Goal: Information Seeking & Learning: Understand process/instructions

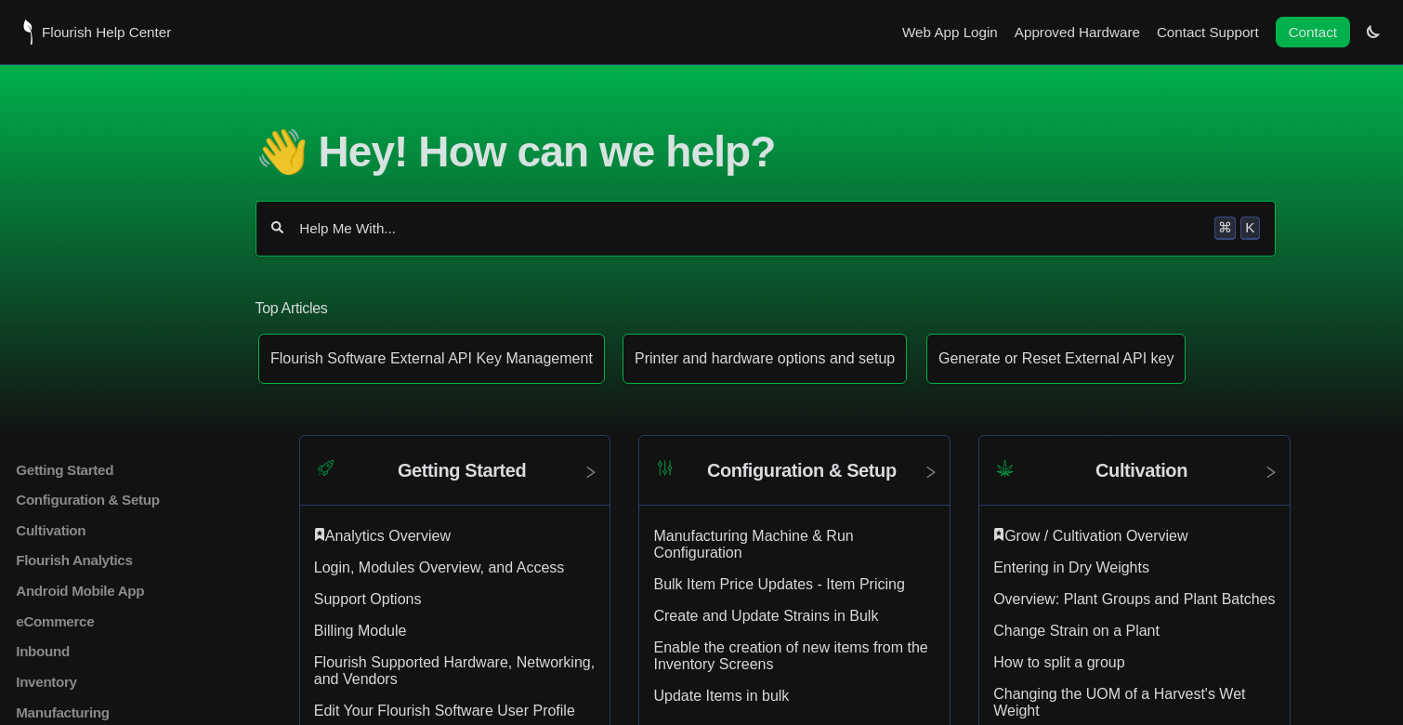
click at [396, 238] on input "Help Me With..." at bounding box center [748, 228] width 903 height 19
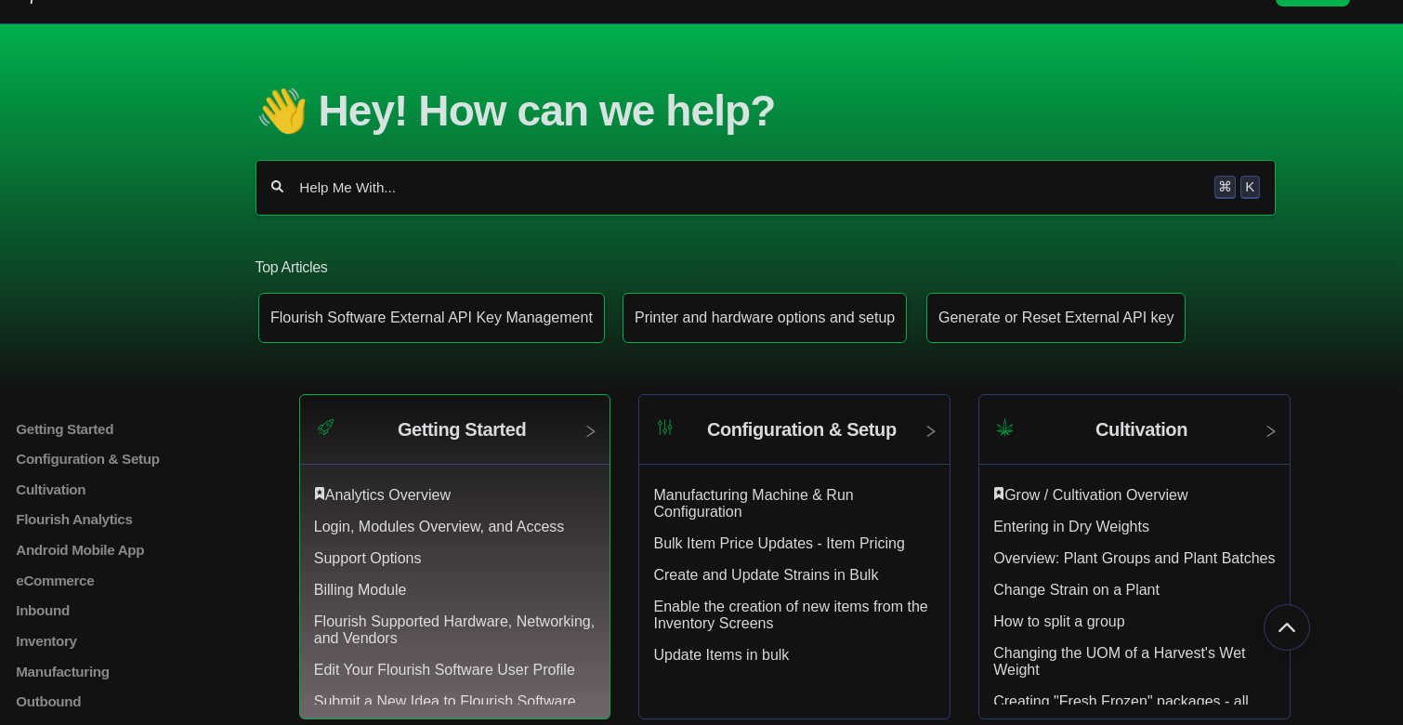
scroll to position [28, 0]
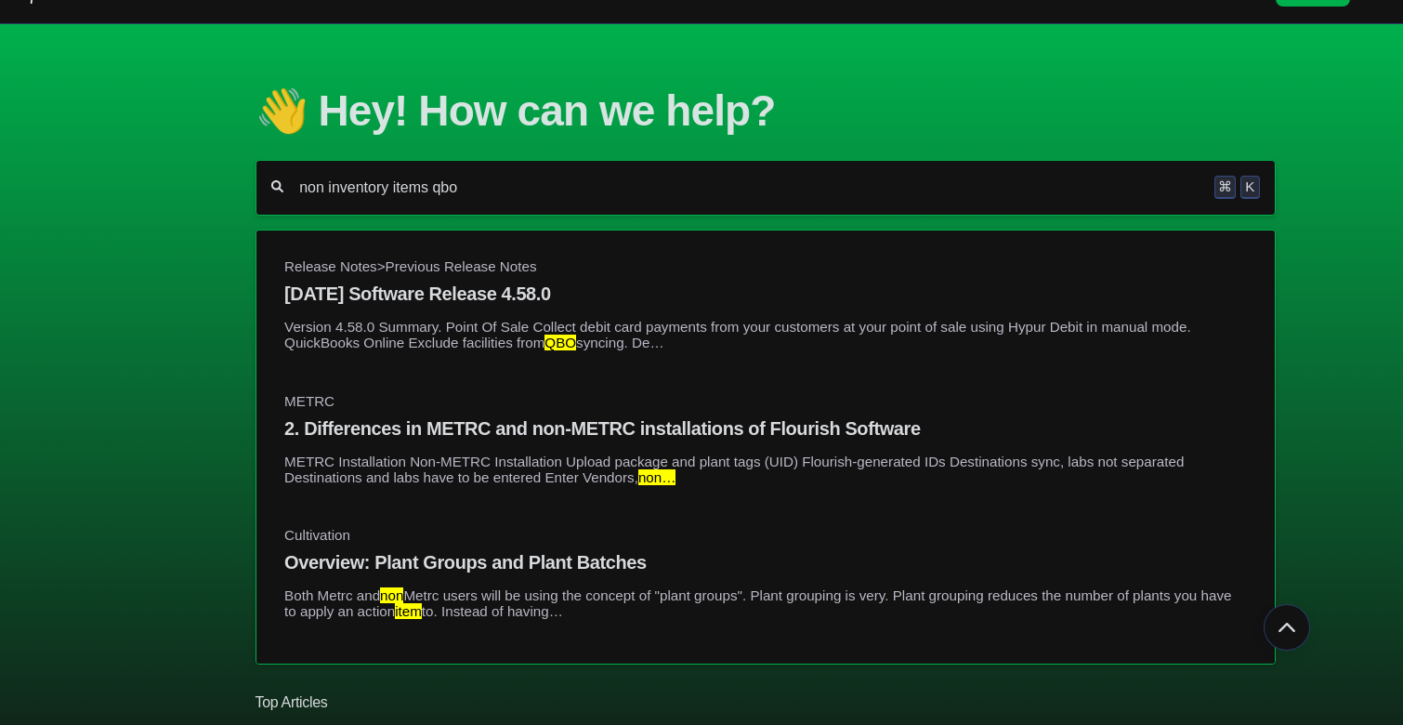
click at [155, 532] on section "👋 Hey! How can we help? non inventory items qbo ⌘ K Release Notes > Previous Re…" at bounding box center [701, 426] width 1403 height 805
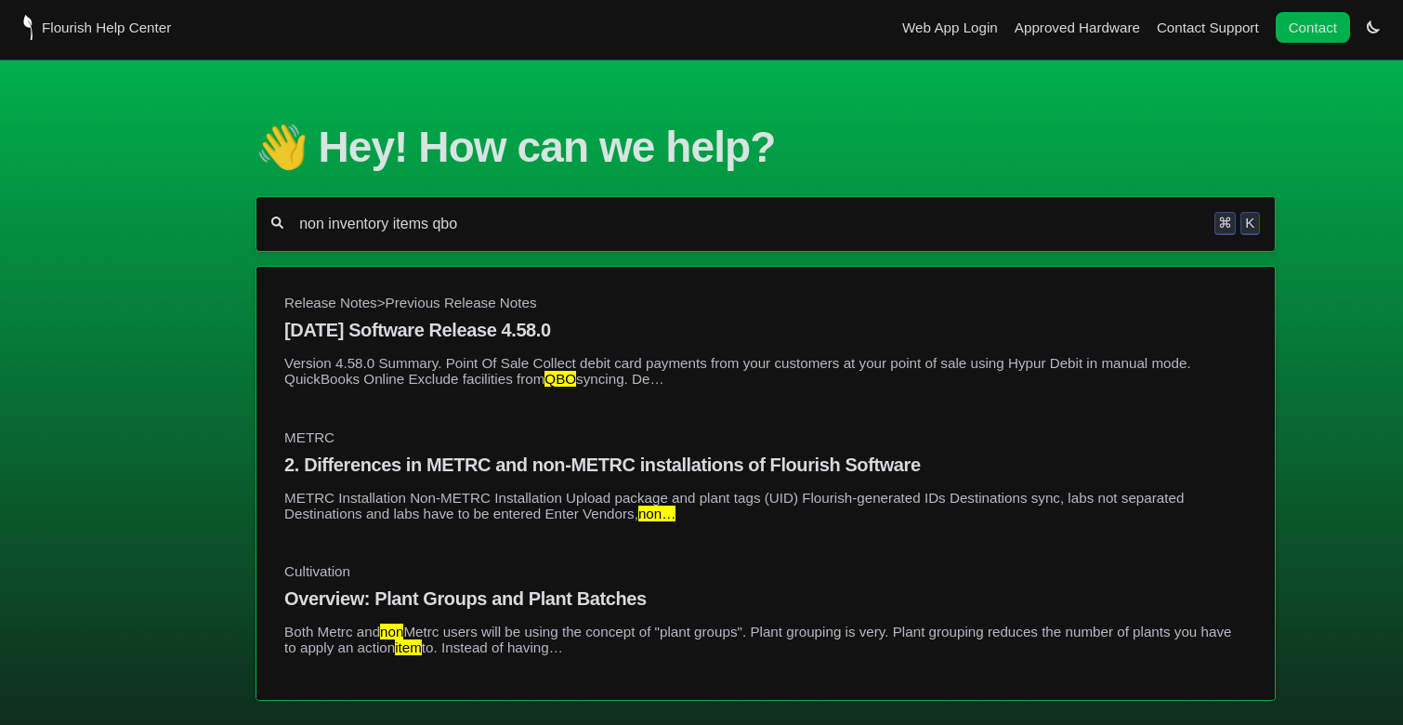
scroll to position [0, 0]
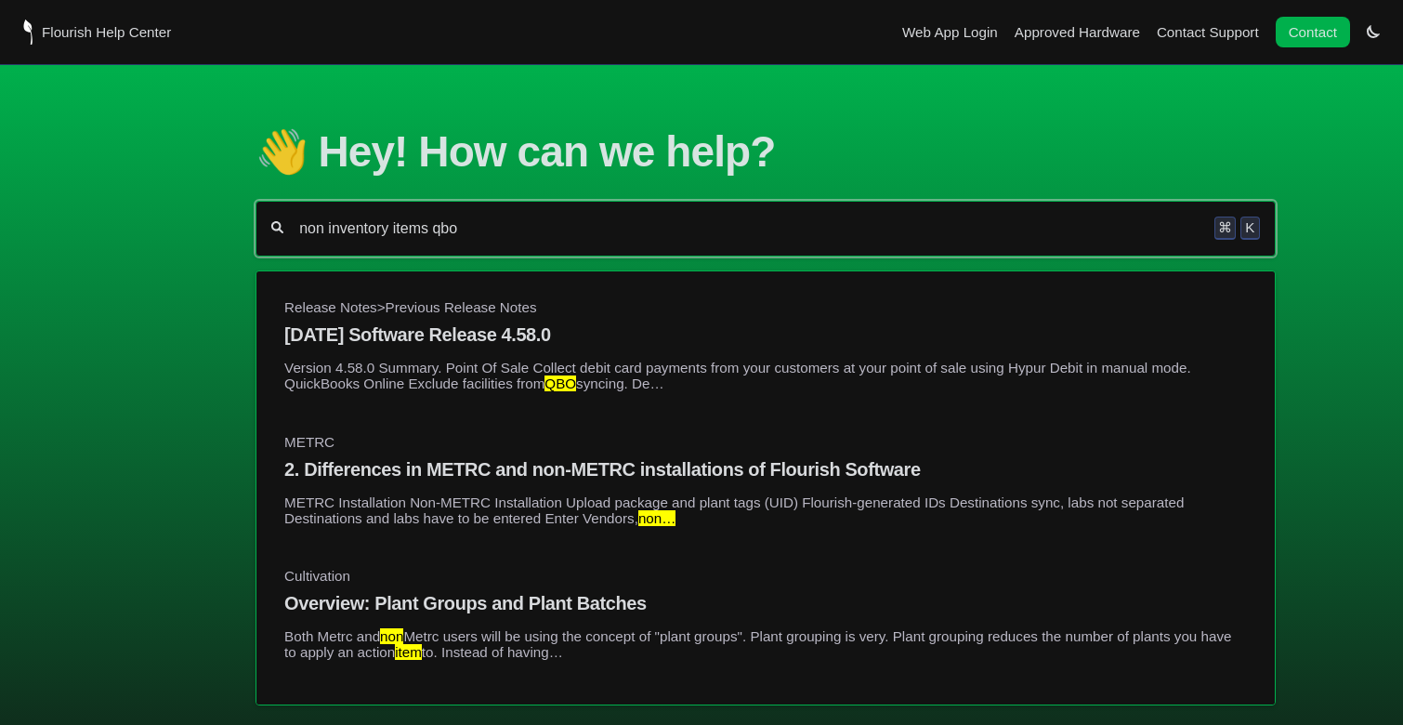
drag, startPoint x: 481, startPoint y: 238, endPoint x: 167, endPoint y: 226, distance: 313.4
click at [167, 229] on section "👋 Hey! How can we help? non inventory items qbo ⌘ K Release Notes > Previous Re…" at bounding box center [701, 467] width 1403 height 805
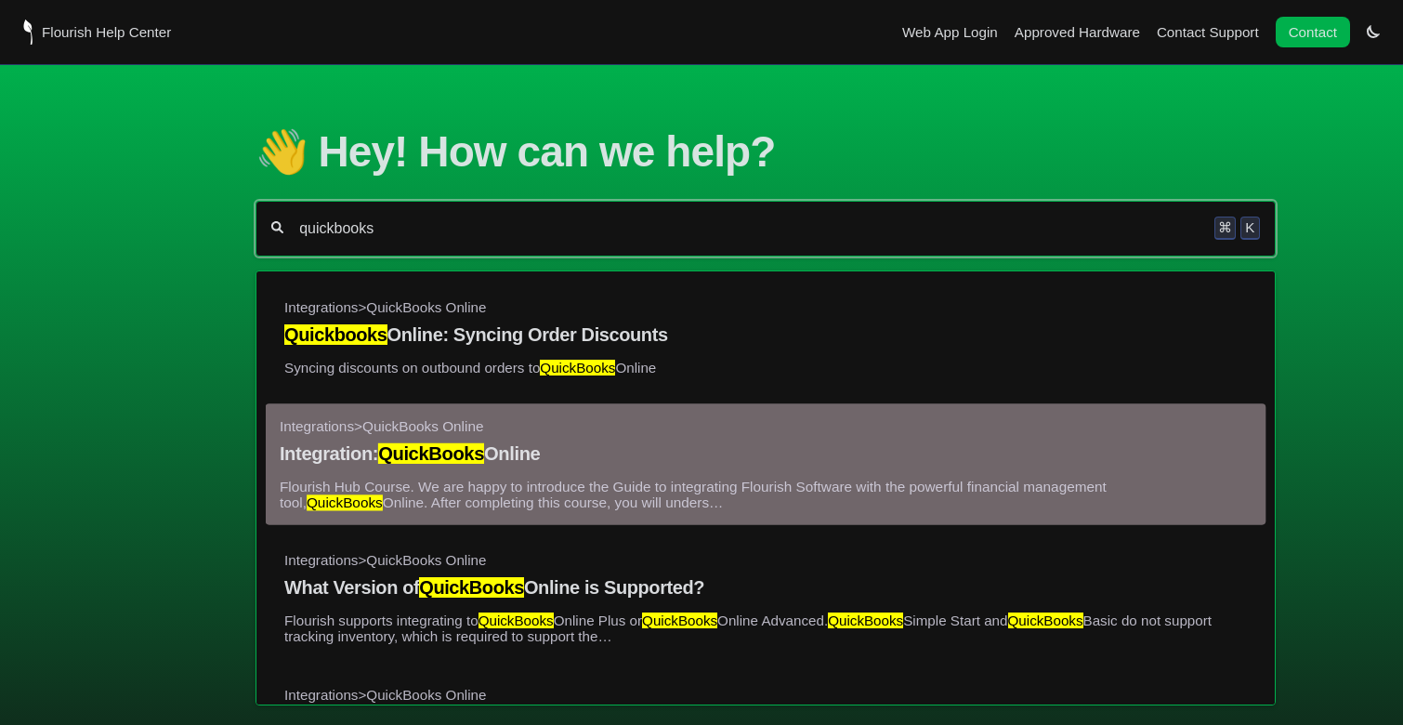
type input "quickbooks"
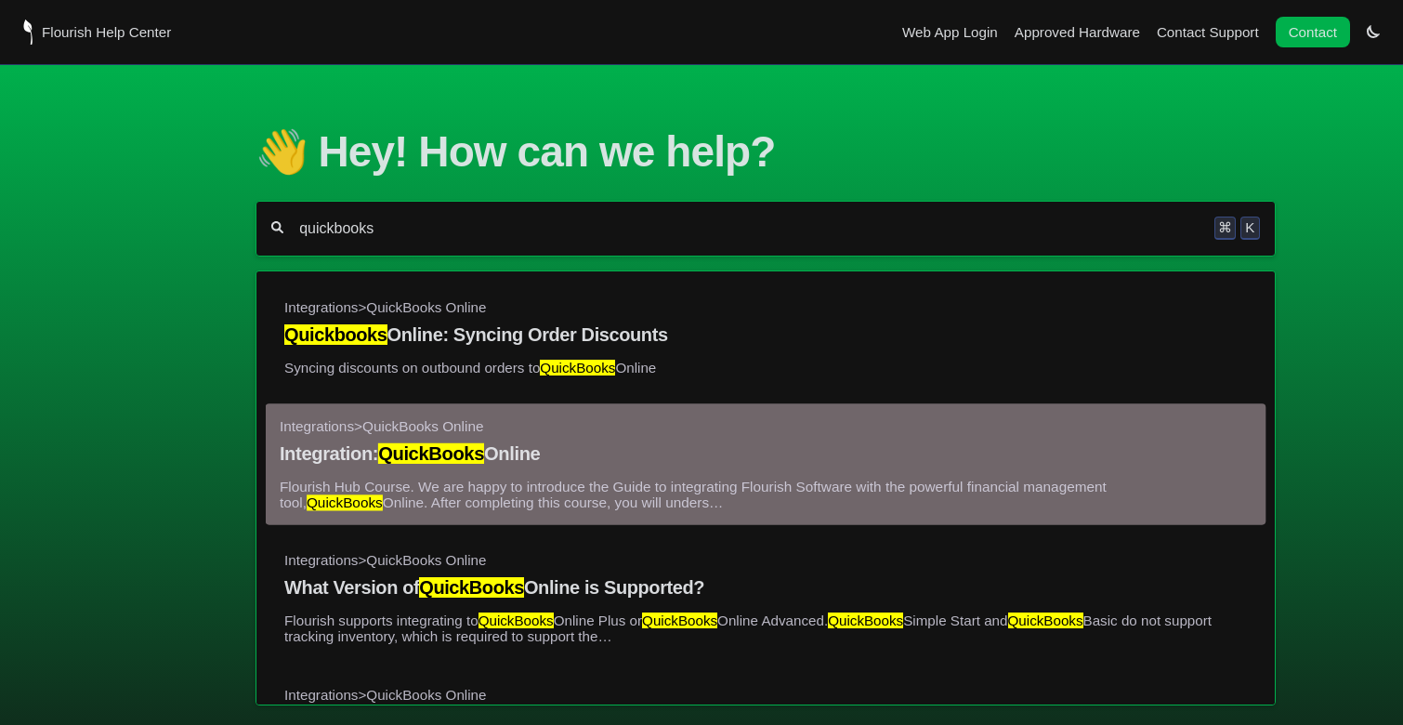
click at [523, 510] on p "Flourish Hub Course. We are happy to introduce the Guide to integrating Flouris…" at bounding box center [766, 495] width 972 height 32
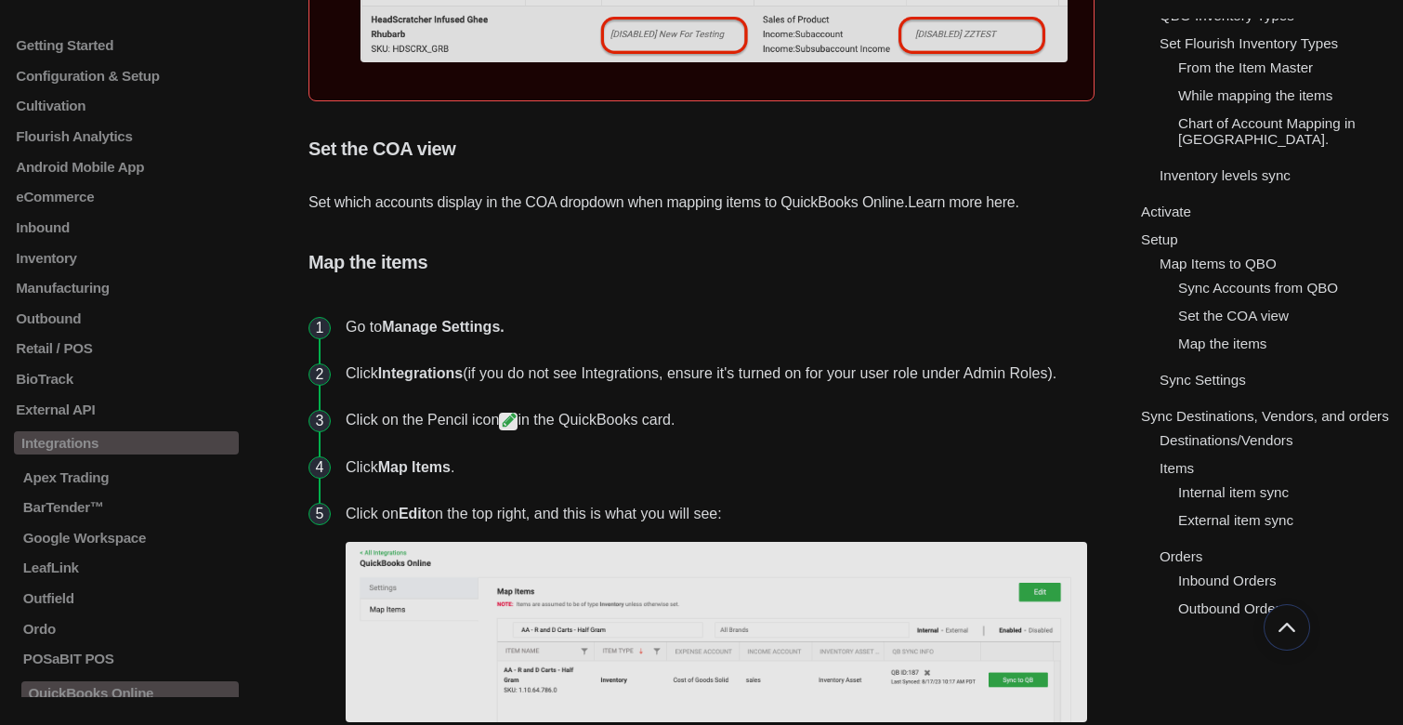
scroll to position [740, 0]
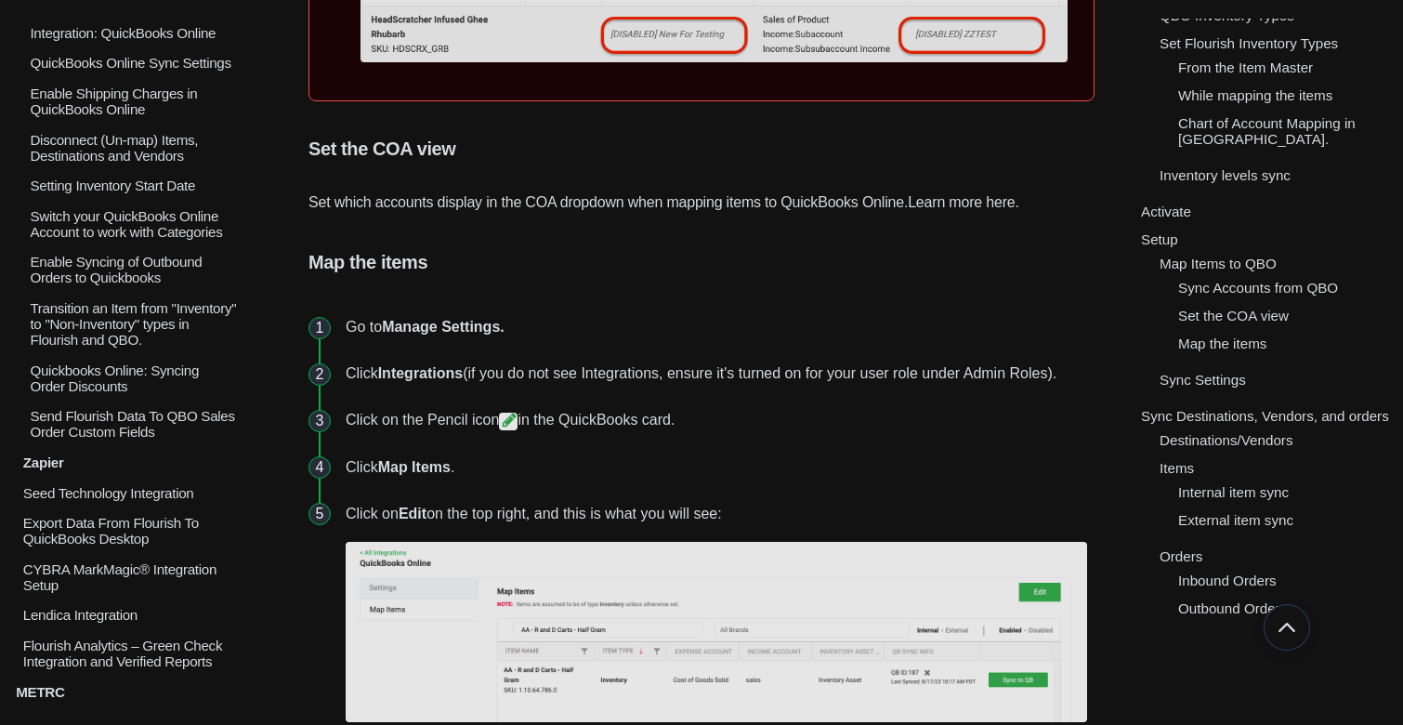
click at [155, 339] on p "Transition an Item from "Inventory" to "Non-Inventory" types in Flourish and QB…" at bounding box center [133, 323] width 211 height 47
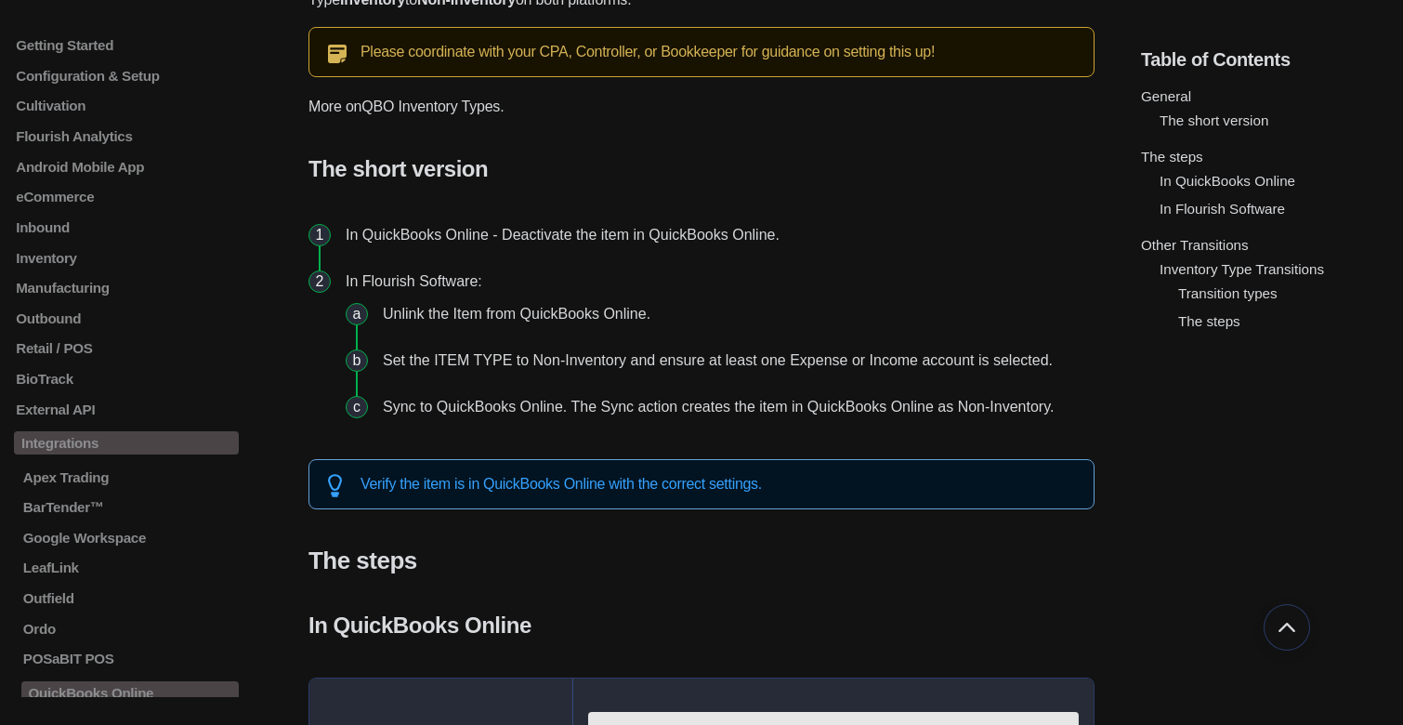
scroll to position [550, 0]
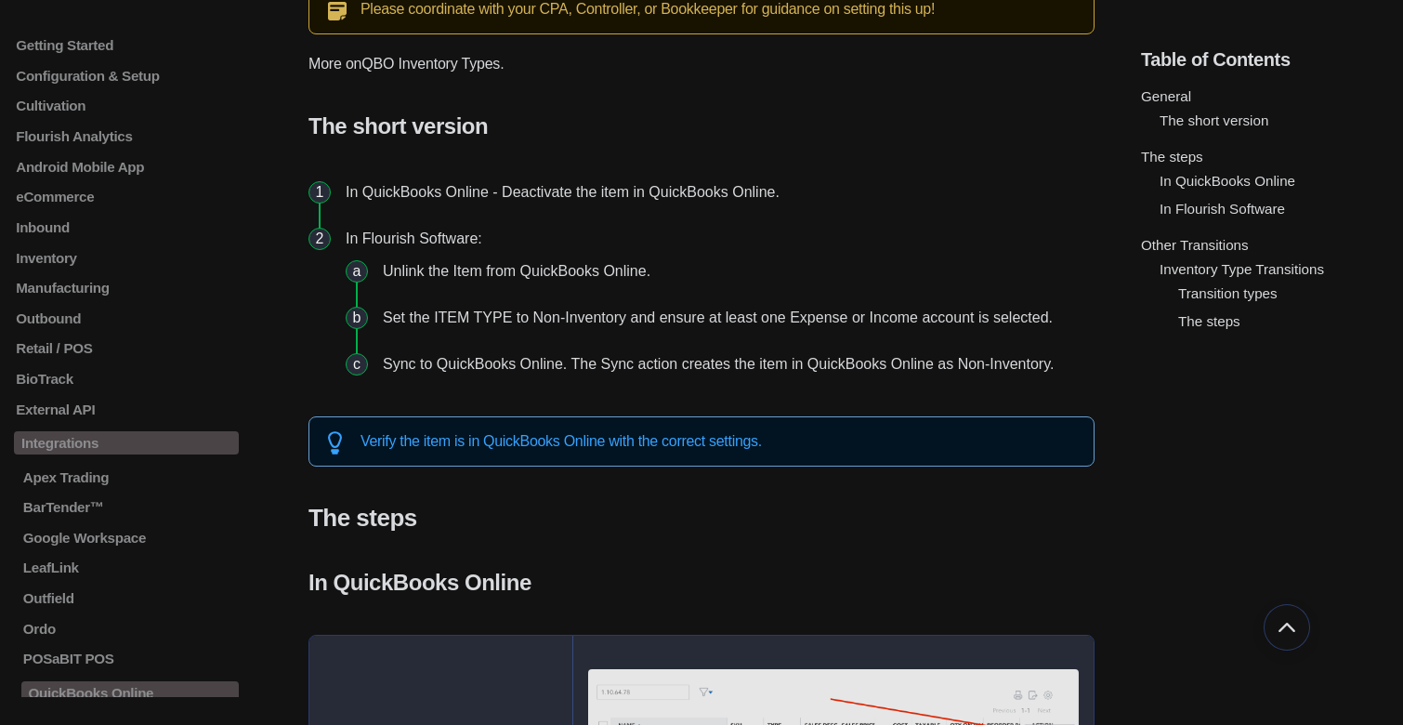
click at [768, 257] on li "Unlink the Item from QuickBooks Online." at bounding box center [731, 271] width 712 height 46
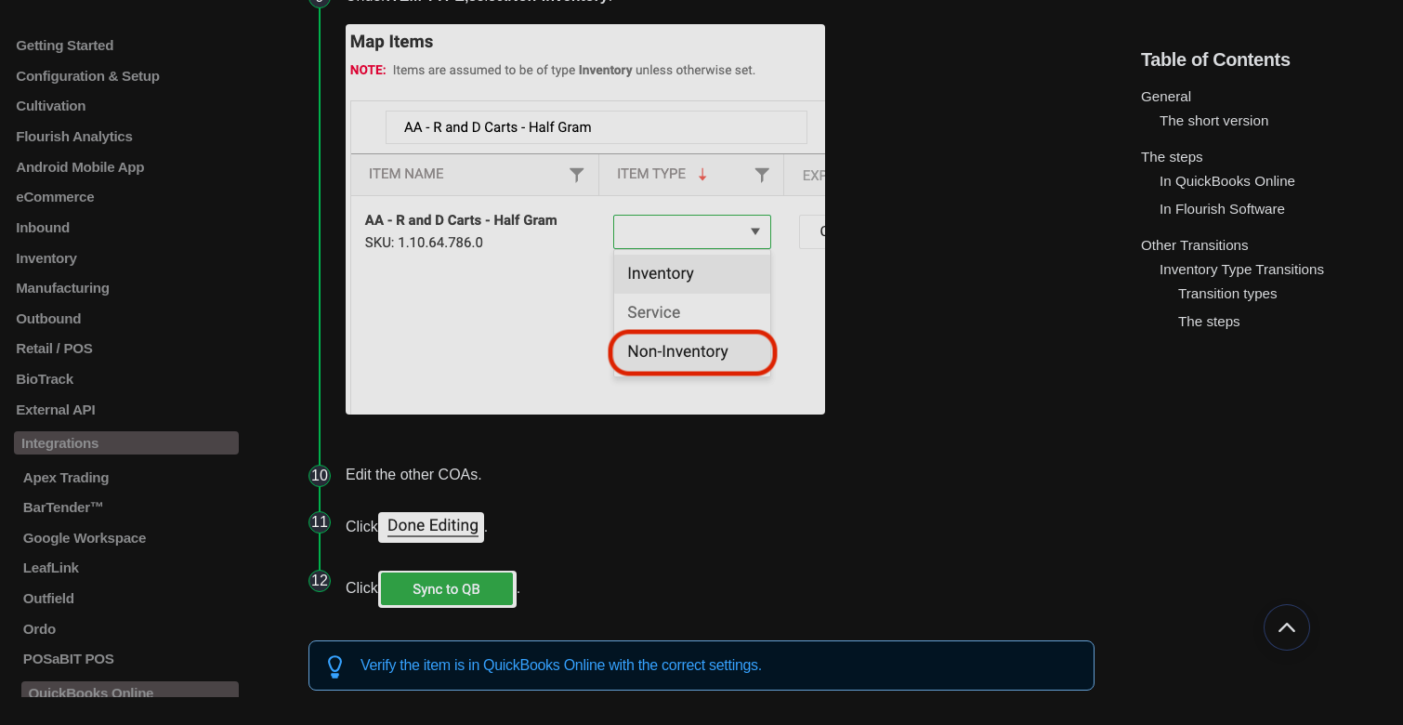
scroll to position [2605, 0]
